Goal: Task Accomplishment & Management: Use online tool/utility

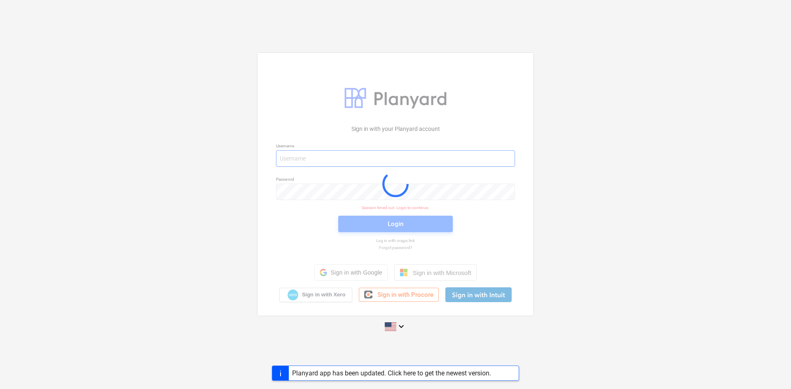
type input "[PERSON_NAME][EMAIL_ADDRESS][DOMAIN_NAME]"
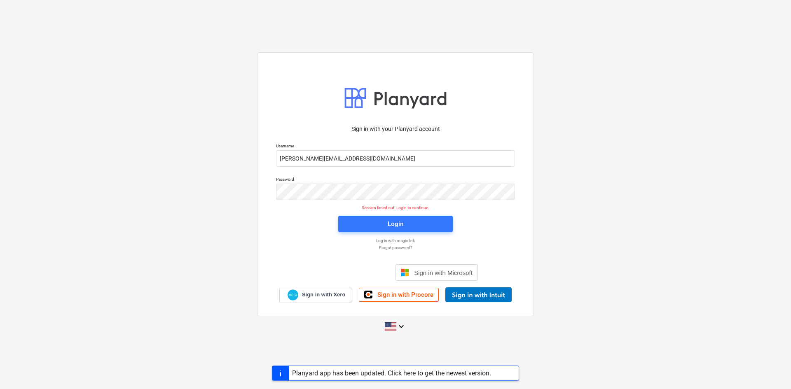
click at [460, 376] on div "Planyard app has been updated. Click here to get the newest version." at bounding box center [391, 374] width 199 height 8
drag, startPoint x: 370, startPoint y: 183, endPoint x: 147, endPoint y: 240, distance: 230.1
click at [147, 240] on div "Sign in with your Planyard account Username [PERSON_NAME][EMAIL_ADDRESS][DOMAIN…" at bounding box center [395, 195] width 791 height 298
click at [304, 354] on div "Sign in with your Planyard account Username Jordan@titndev.com Password Session…" at bounding box center [395, 194] width 791 height 389
drag, startPoint x: 308, startPoint y: 201, endPoint x: 175, endPoint y: 245, distance: 139.6
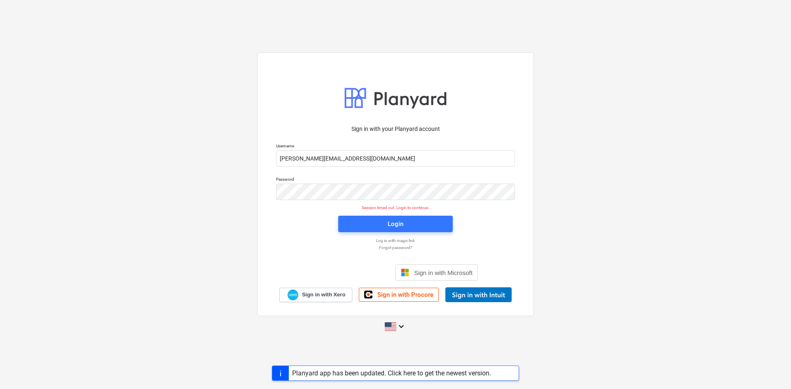
click at [175, 245] on div "Sign in with your Planyard account Username Jordan@titndev.com Password Session…" at bounding box center [395, 195] width 791 height 298
drag, startPoint x: 227, startPoint y: 216, endPoint x: 223, endPoint y: 220, distance: 5.5
click at [225, 219] on div "Sign in with your Planyard account Username Jordan@titndev.com Password Session…" at bounding box center [395, 195] width 791 height 298
click at [159, 190] on div "Sign in with your Planyard account Username Jordan@titndev.com Password Session…" at bounding box center [395, 195] width 791 height 298
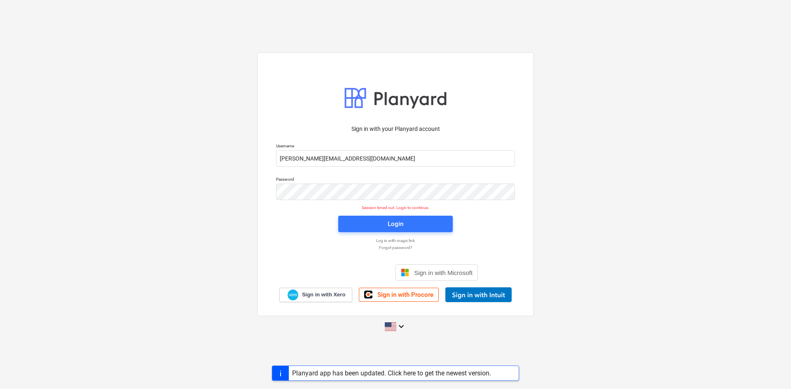
click at [94, 161] on div "Sign in with your Planyard account Username Jordan@titndev.com Password Session…" at bounding box center [395, 195] width 791 height 298
drag, startPoint x: 200, startPoint y: 188, endPoint x: 206, endPoint y: 190, distance: 5.5
click at [205, 190] on div "Sign in with your Planyard account Username Jordan@titndev.com Password Session…" at bounding box center [395, 195] width 791 height 298
click at [202, 192] on div "Sign in with your Planyard account Username Jordan@titndev.com Password Session…" at bounding box center [395, 195] width 791 height 298
drag, startPoint x: 201, startPoint y: 189, endPoint x: 228, endPoint y: 171, distance: 32.5
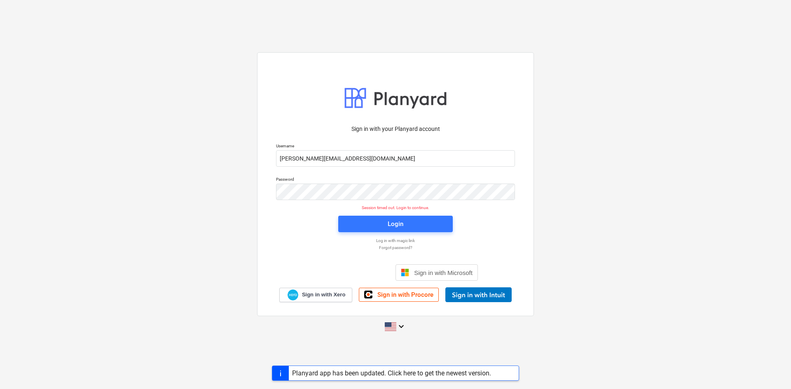
click at [228, 171] on div "Sign in with your Planyard account Username Jordan@titndev.com Password Session…" at bounding box center [395, 195] width 791 height 298
click at [222, 169] on div "Sign in with your Planyard account Username Jordan@titndev.com Password Session…" at bounding box center [395, 195] width 791 height 298
click at [651, 241] on div "Sign in with your Planyard account Username Jordan@titndev.com Password Session…" at bounding box center [395, 195] width 791 height 298
click at [355, 172] on div "Password" at bounding box center [395, 188] width 249 height 33
drag, startPoint x: 355, startPoint y: 177, endPoint x: 570, endPoint y: 164, distance: 215.9
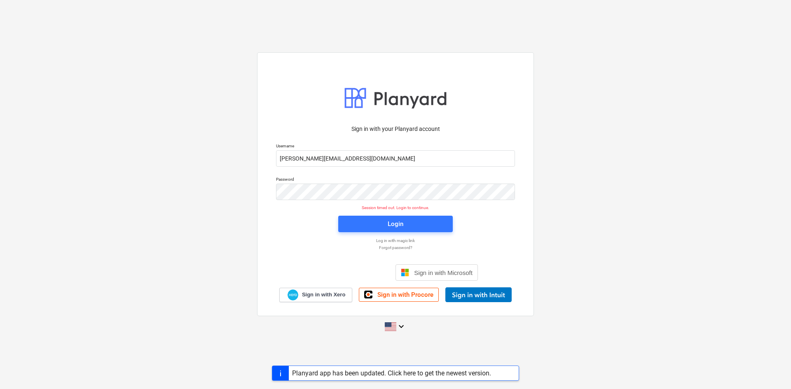
click at [570, 164] on div "Sign in with your Planyard account Username Jordan@titndev.com Password Session…" at bounding box center [395, 195] width 791 height 298
click at [592, 172] on div "Sign in with your Planyard account Username Jordan@titndev.com Password Session…" at bounding box center [395, 195] width 791 height 298
click at [118, 356] on div "Sign in with your Planyard account Username Jordan@titndev.com Password Session…" at bounding box center [395, 194] width 791 height 389
click at [582, 326] on div "keyboard_arrow_down" at bounding box center [395, 326] width 766 height 21
click at [157, 308] on div "Sign in with your Planyard account Username Jordan@titndev.com Password Session…" at bounding box center [395, 195] width 791 height 298
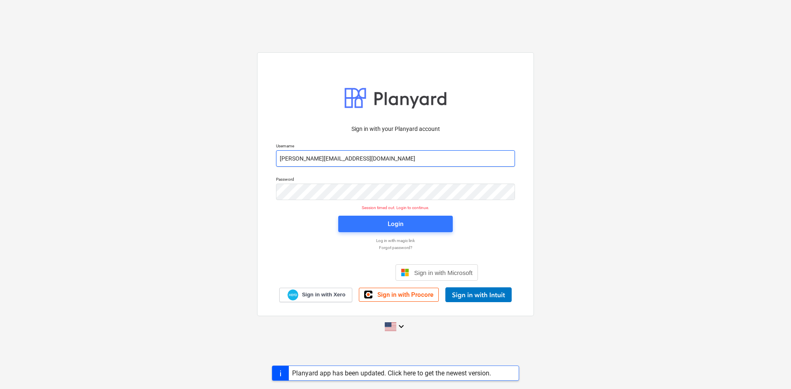
click at [438, 157] on input "[PERSON_NAME][EMAIL_ADDRESS][DOMAIN_NAME]" at bounding box center [395, 158] width 239 height 16
click at [441, 159] on input "[PERSON_NAME][EMAIL_ADDRESS][DOMAIN_NAME]" at bounding box center [395, 158] width 239 height 16
click at [588, 152] on div "Sign in with your Planyard account Username Jordan@titndev.com Password Session…" at bounding box center [395, 195] width 791 height 298
drag, startPoint x: 552, startPoint y: 166, endPoint x: 555, endPoint y: 170, distance: 5.3
click at [555, 169] on div "Sign in with your Planyard account Username Jordan@titndev.com Password Session…" at bounding box center [395, 195] width 791 height 298
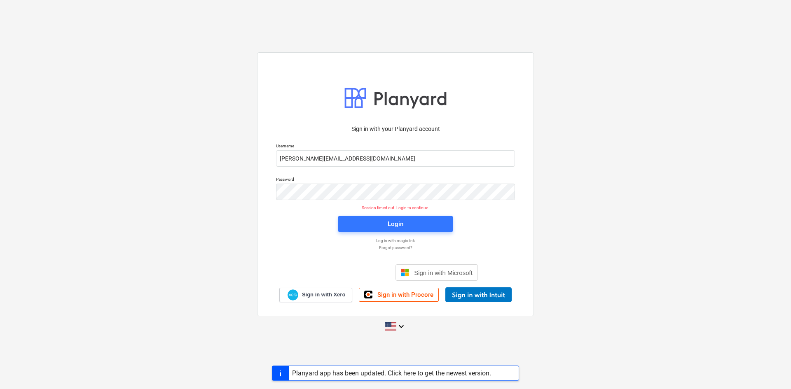
click at [199, 328] on div "keyboard_arrow_down" at bounding box center [395, 326] width 766 height 21
click at [248, 217] on div "Sign in with your Planyard account Username Jordan@titndev.com Password Session…" at bounding box center [395, 195] width 791 height 298
drag, startPoint x: 242, startPoint y: 240, endPoint x: 205, endPoint y: 225, distance: 39.8
click at [205, 225] on div "Sign in with your Planyard account Username Jordan@titndev.com Password Session…" at bounding box center [395, 195] width 791 height 298
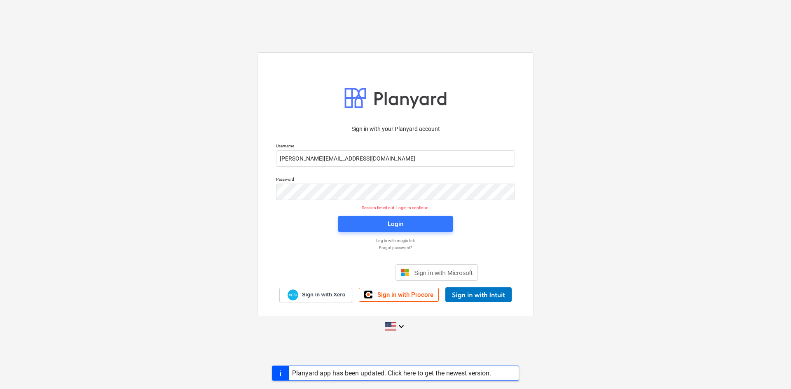
drag, startPoint x: 182, startPoint y: 1, endPoint x: 152, endPoint y: 151, distance: 153.5
click at [152, 151] on div "Sign in with your Planyard account Username Jordan@titndev.com Password Session…" at bounding box center [395, 195] width 791 height 298
drag, startPoint x: 562, startPoint y: 210, endPoint x: 562, endPoint y: 152, distance: 57.7
click at [562, 210] on div "Sign in with your Planyard account Username Jordan@titndev.com Password Session…" at bounding box center [395, 195] width 791 height 298
drag, startPoint x: 601, startPoint y: 28, endPoint x: 593, endPoint y: 86, distance: 57.9
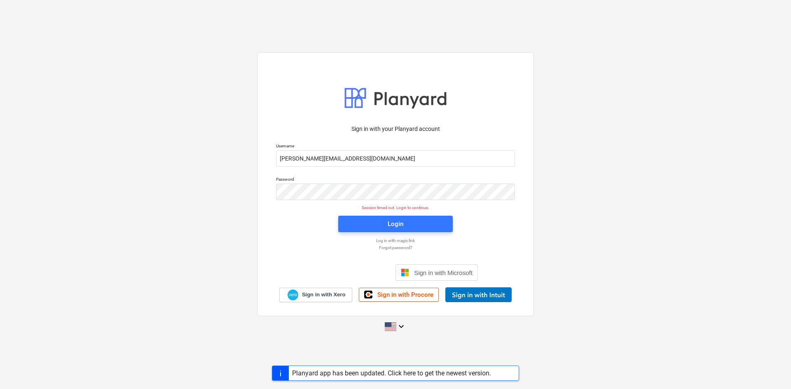
click at [593, 86] on div "Sign in with your Planyard account Username Jordan@titndev.com Password Session…" at bounding box center [395, 195] width 791 height 298
click at [607, 88] on div "Sign in with your Planyard account Username Jordan@titndev.com Password Session…" at bounding box center [395, 195] width 791 height 298
click at [593, 144] on div "Sign in with your Planyard account Username Jordan@titndev.com Password Session…" at bounding box center [395, 195] width 791 height 298
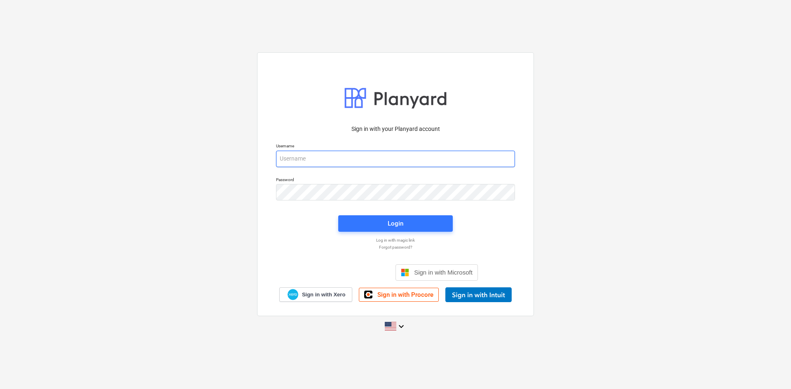
type input "[PERSON_NAME][EMAIL_ADDRESS][DOMAIN_NAME]"
click at [543, 345] on div "Sign in with your Planyard account Username [PERSON_NAME][EMAIL_ADDRESS][DOMAIN…" at bounding box center [395, 194] width 791 height 389
click at [303, 368] on div "Sign in with your Planyard account Username [PERSON_NAME][EMAIL_ADDRESS][DOMAIN…" at bounding box center [395, 194] width 791 height 389
click at [226, 141] on div "Sign in with your Planyard account Username [PERSON_NAME][EMAIL_ADDRESS][DOMAIN…" at bounding box center [395, 194] width 791 height 297
click at [88, 175] on div "Sign in with your Planyard account Username [PERSON_NAME][EMAIL_ADDRESS][DOMAIN…" at bounding box center [395, 194] width 791 height 297
